Goal: Information Seeking & Learning: Learn about a topic

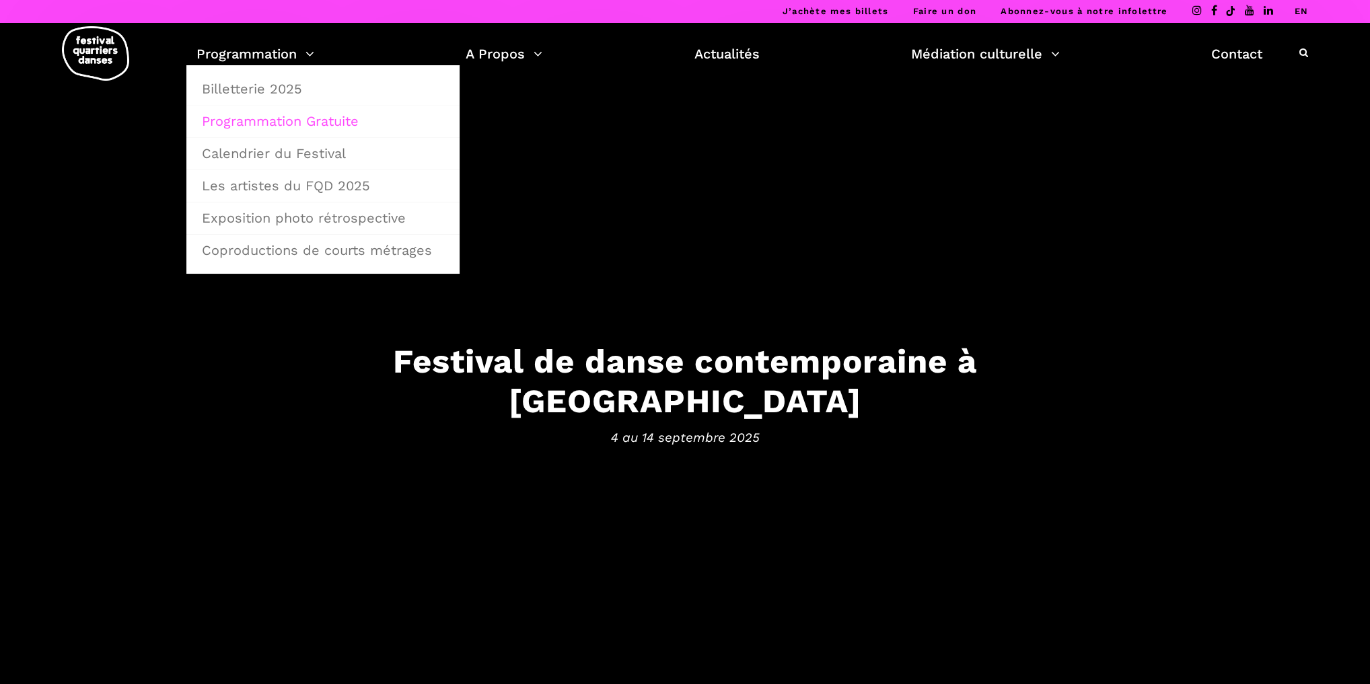
click at [238, 116] on link "Programmation Gratuite" at bounding box center [323, 121] width 258 height 31
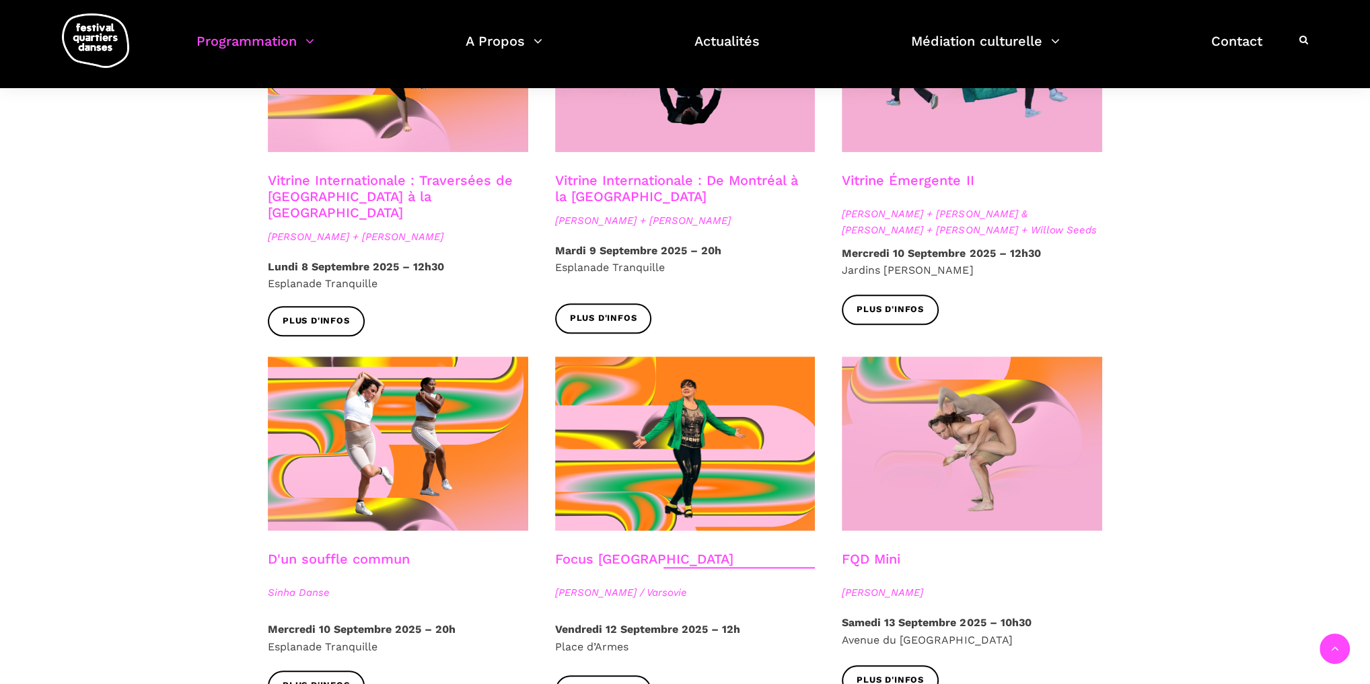
scroll to position [1454, 0]
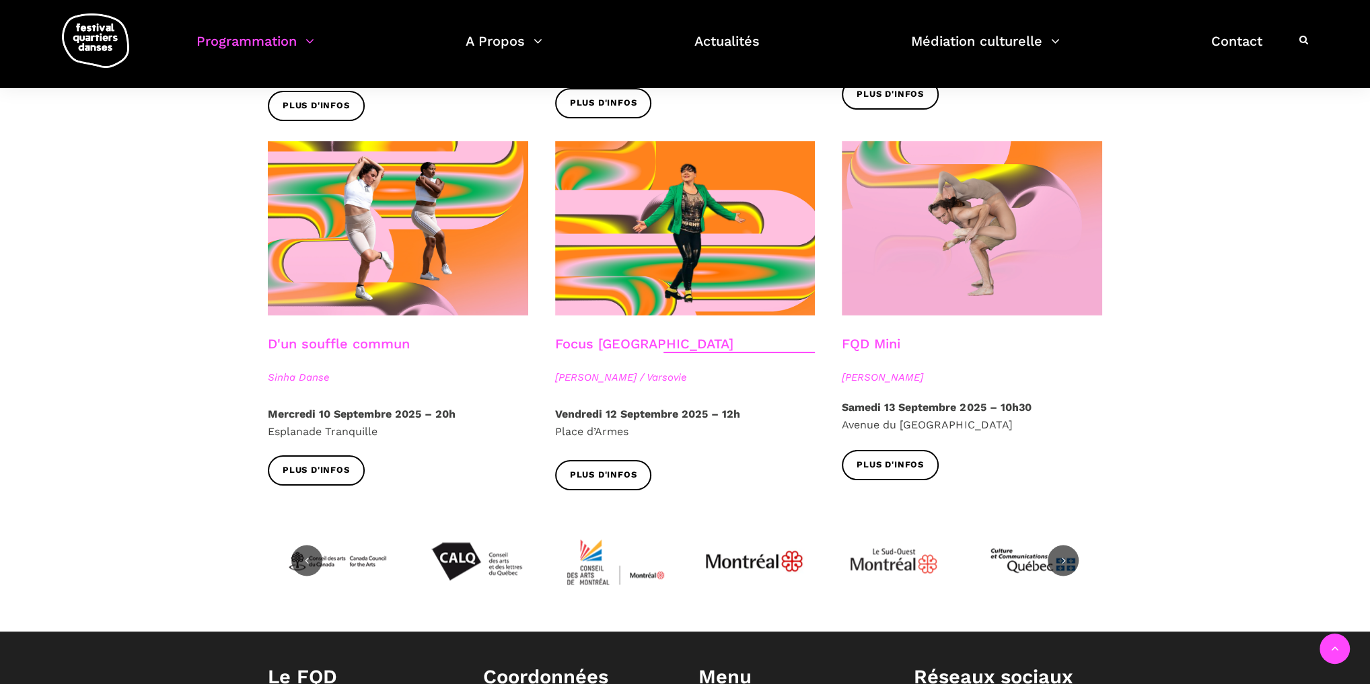
click at [625, 336] on link "Focus Pologne" at bounding box center [644, 344] width 178 height 16
